Goal: Information Seeking & Learning: Understand process/instructions

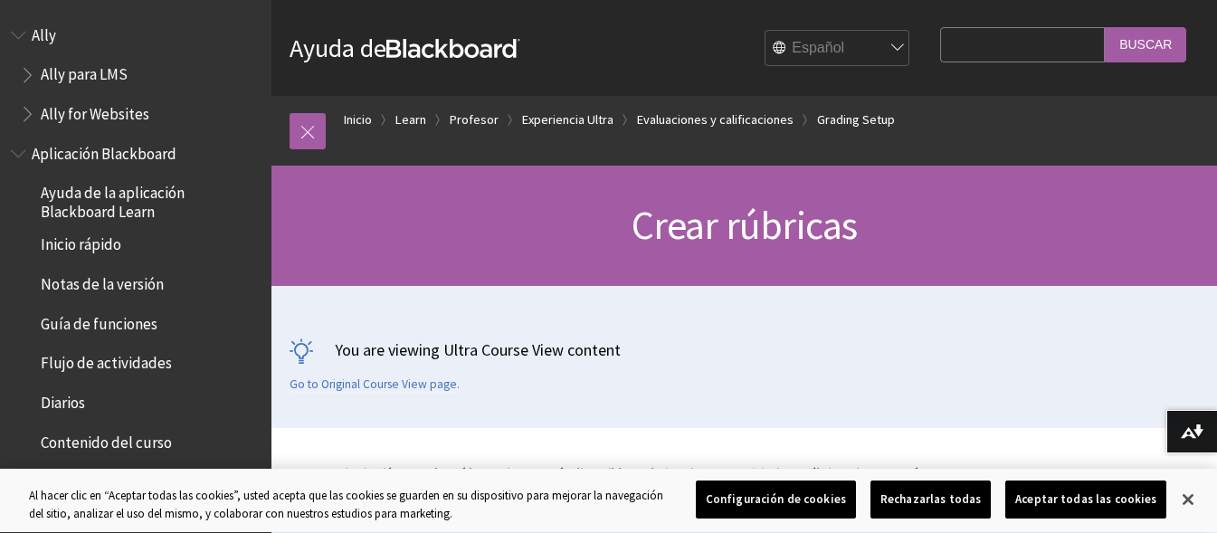
click at [950, 43] on input "Search Query" at bounding box center [1022, 44] width 165 height 35
type input "eliminar rúbrica assessment"
click at [1104, 27] on input "Buscar" at bounding box center [1144, 44] width 81 height 35
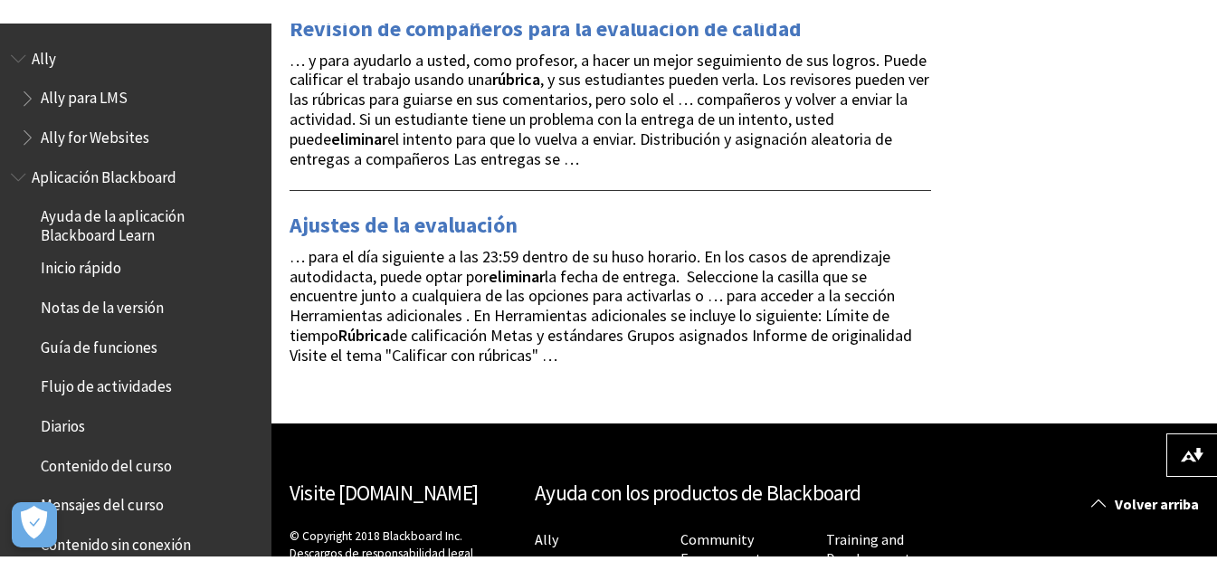
scroll to position [905, 0]
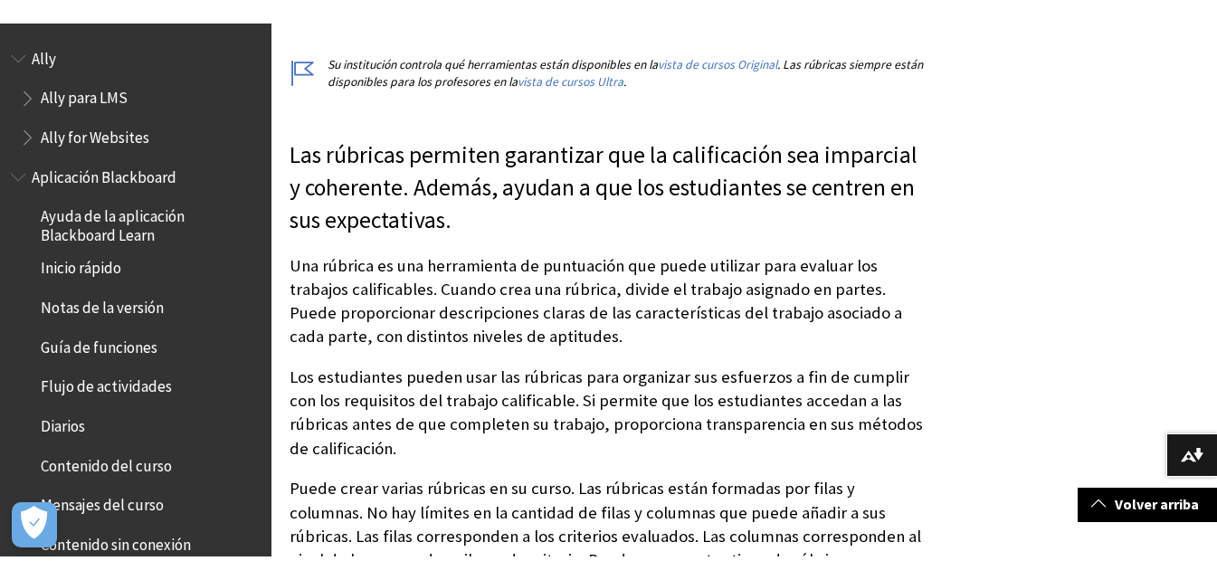
scroll to position [452, 0]
